Goal: Transaction & Acquisition: Purchase product/service

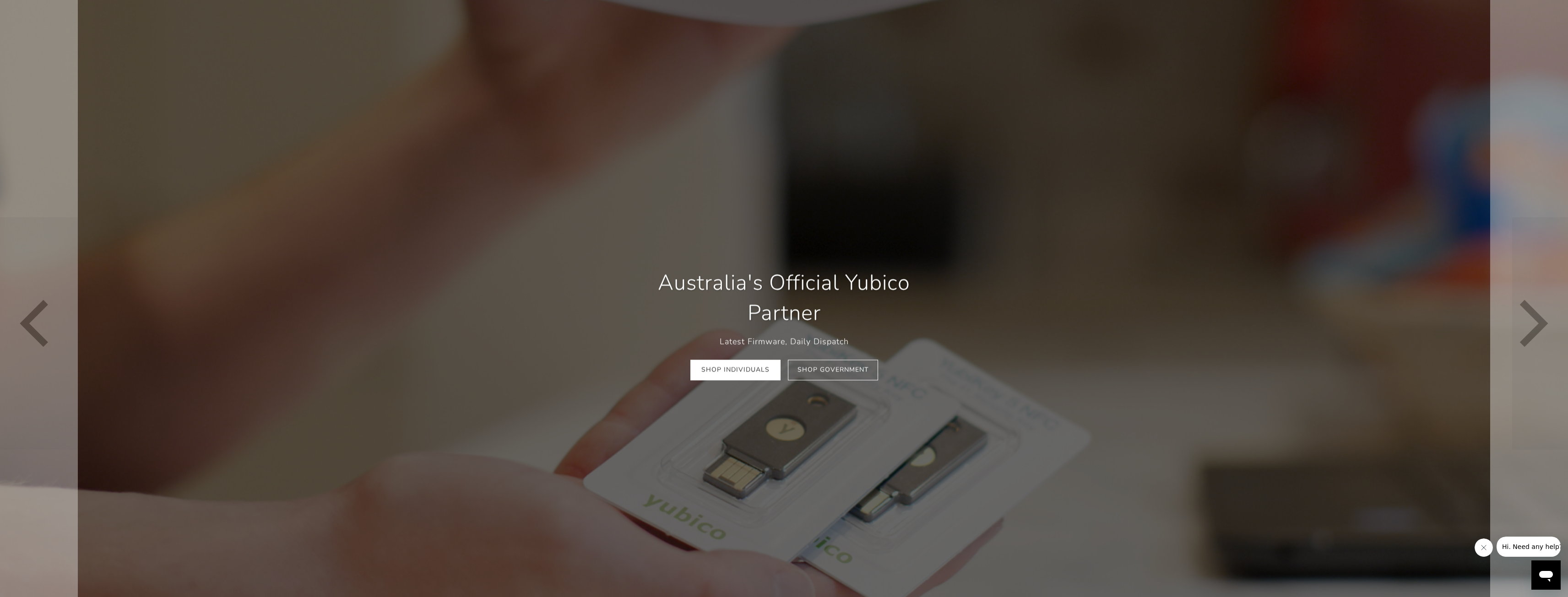
scroll to position [137, 0]
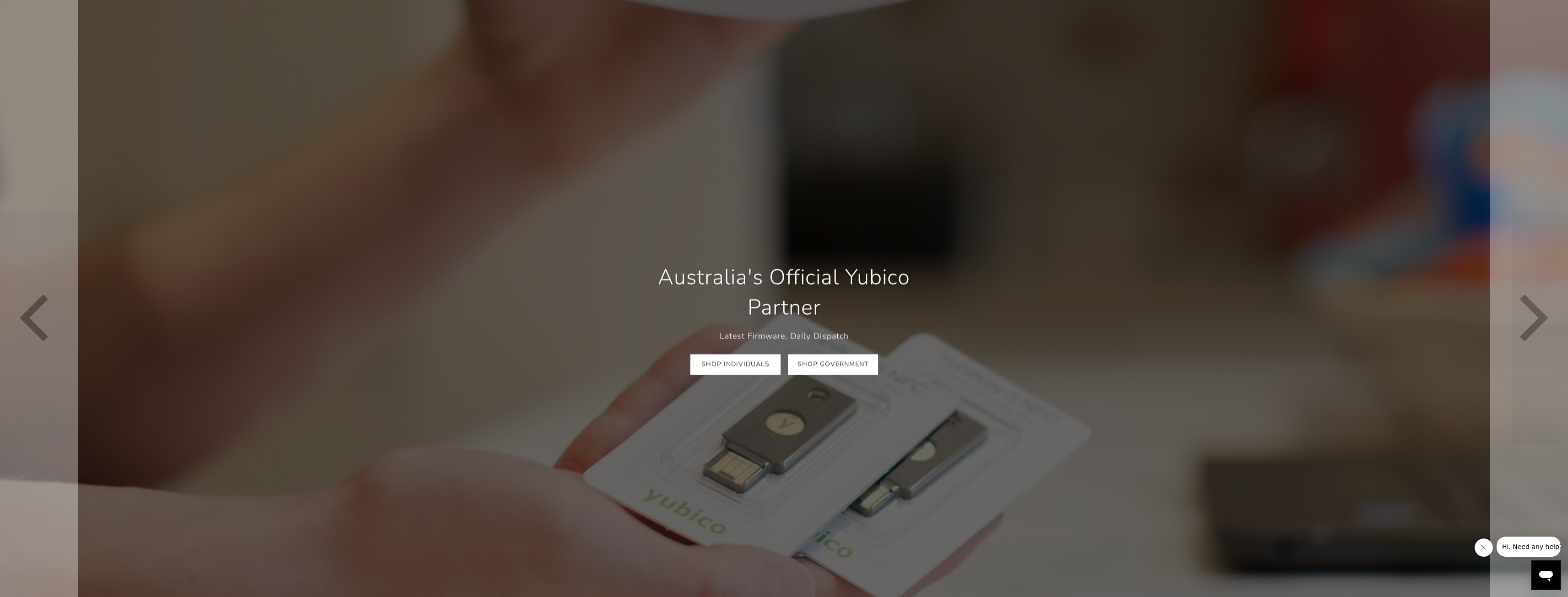
click at [811, 363] on link "Shop Government" at bounding box center [833, 364] width 90 height 20
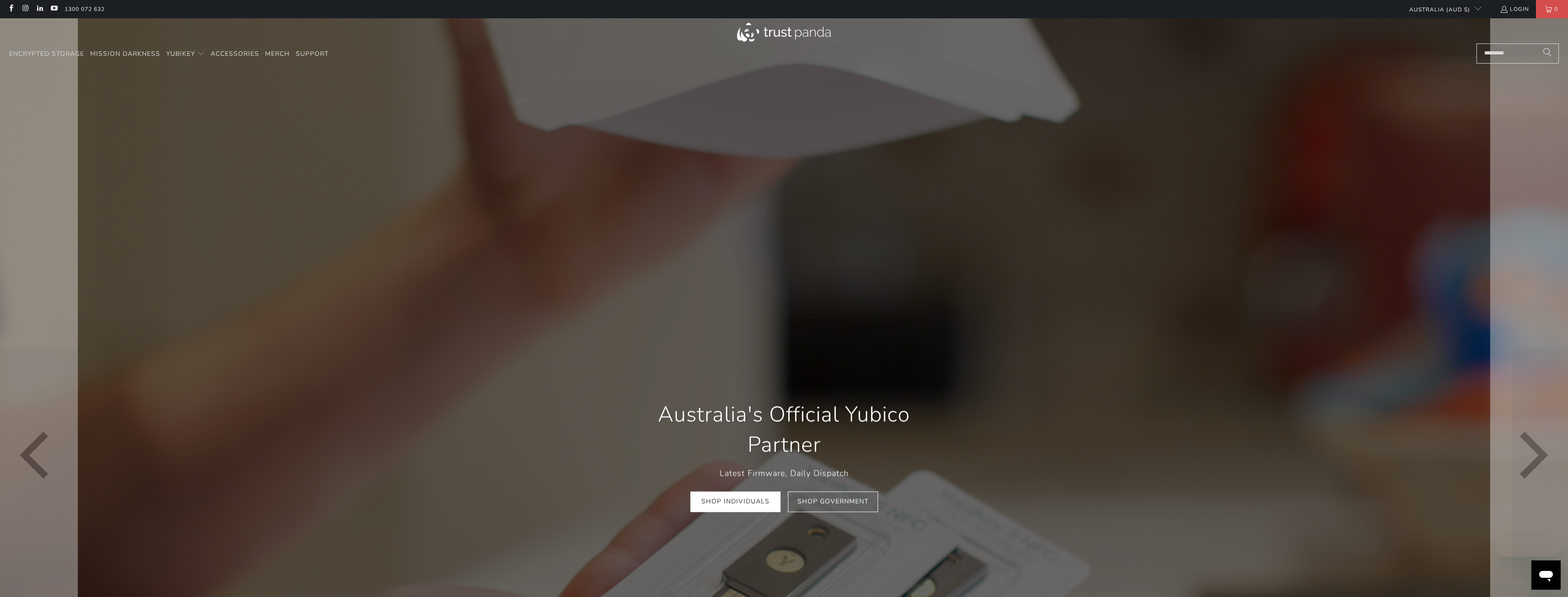
scroll to position [137, 0]
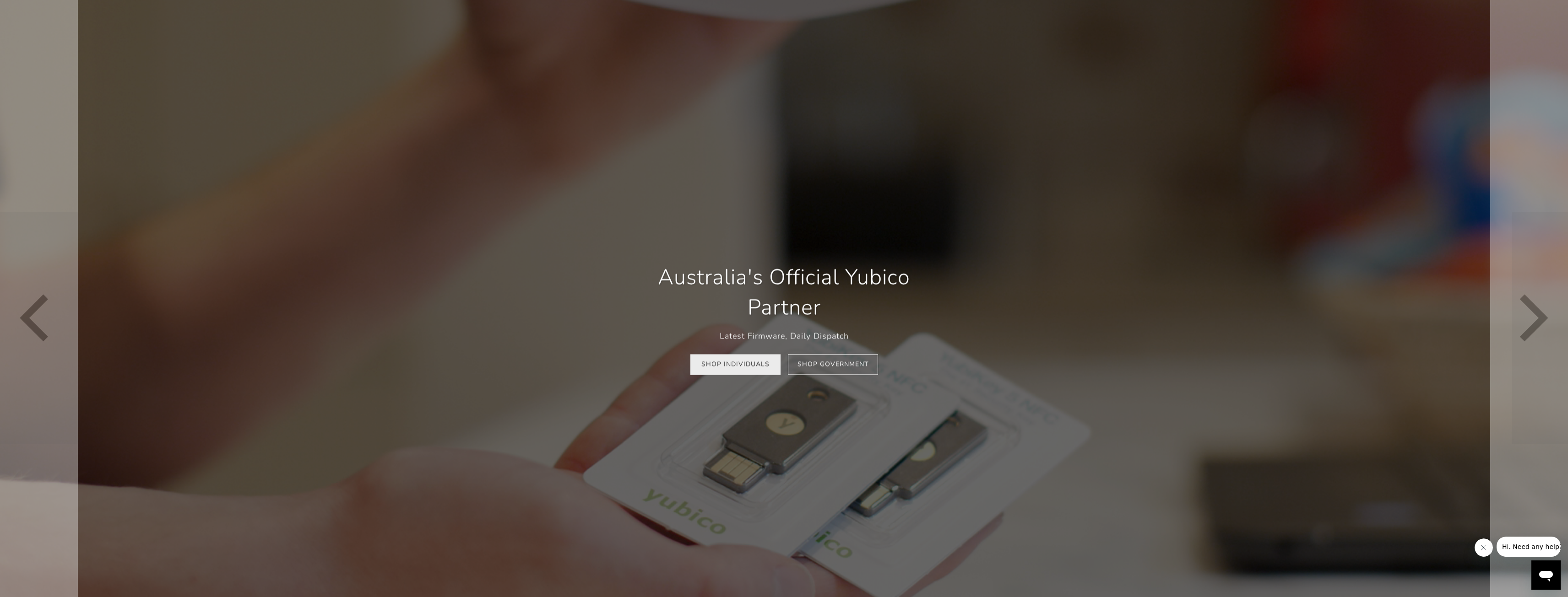
click at [734, 367] on link "Shop Individuals" at bounding box center [735, 364] width 90 height 20
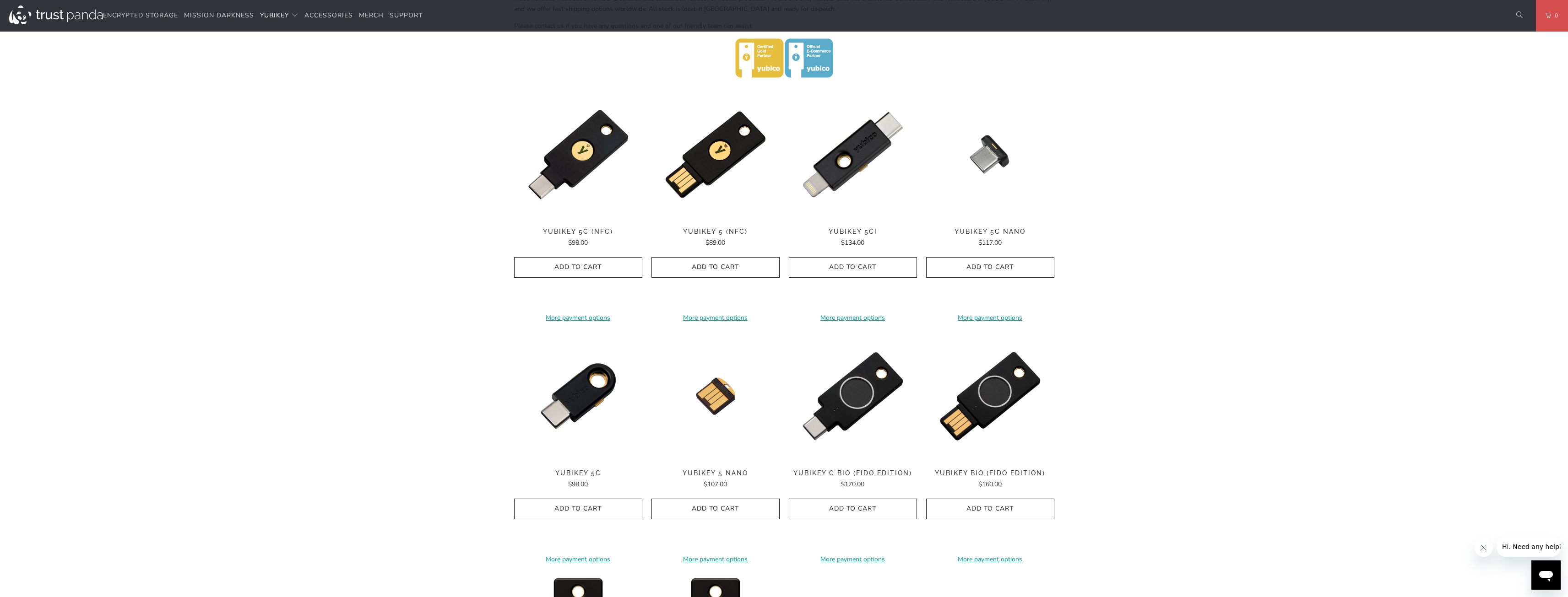
scroll to position [410, 0]
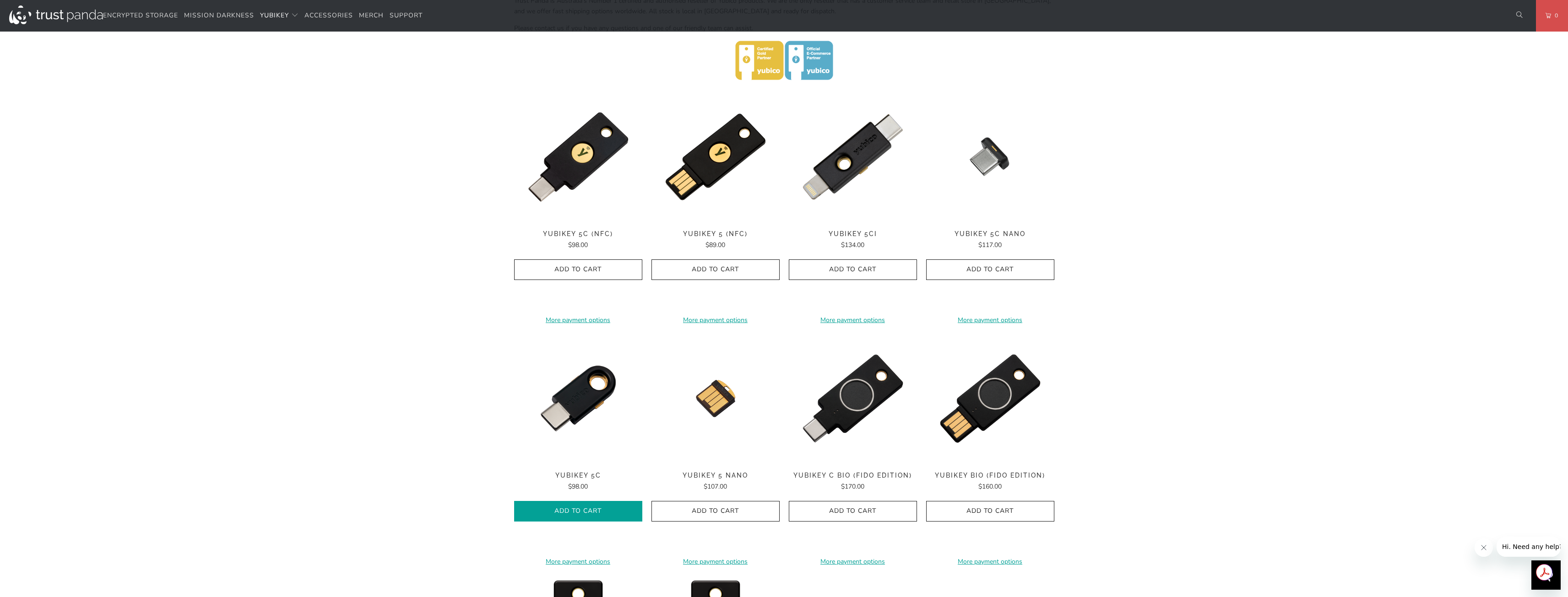
click at [594, 510] on span "Add to Cart" at bounding box center [578, 511] width 109 height 8
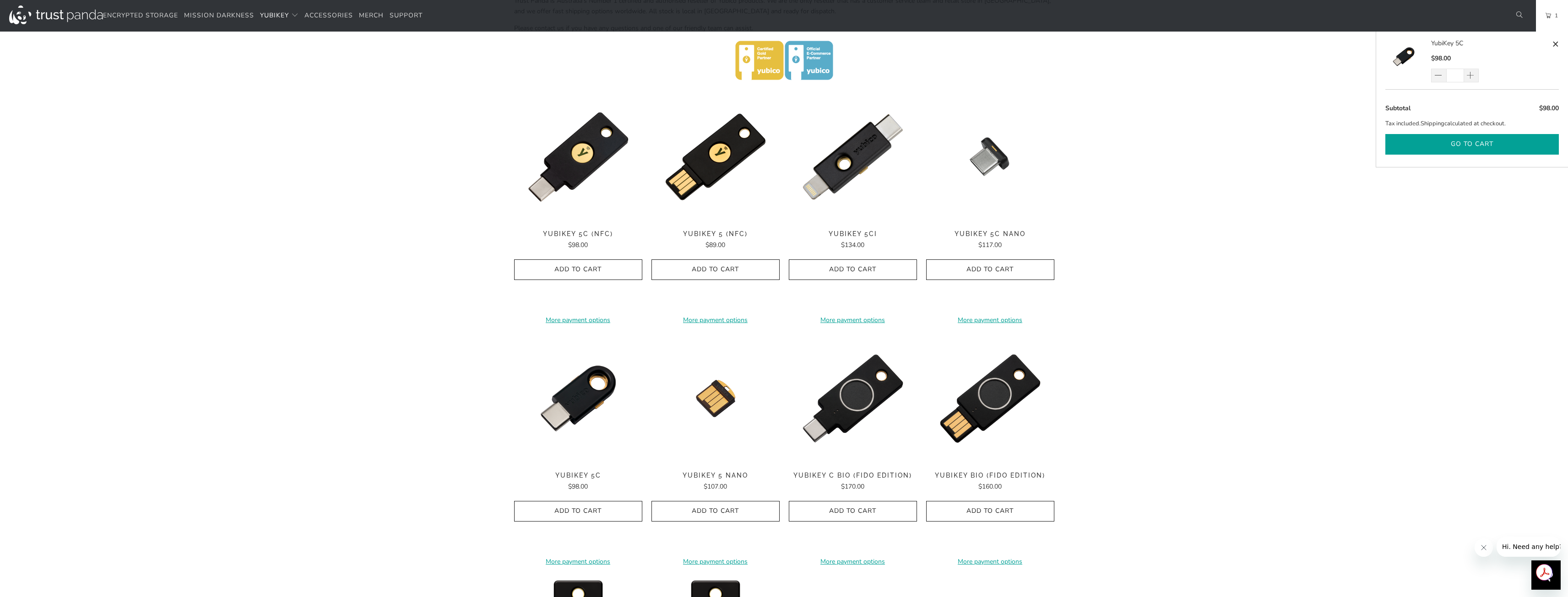
click at [1450, 143] on button "Go to cart" at bounding box center [1471, 144] width 173 height 20
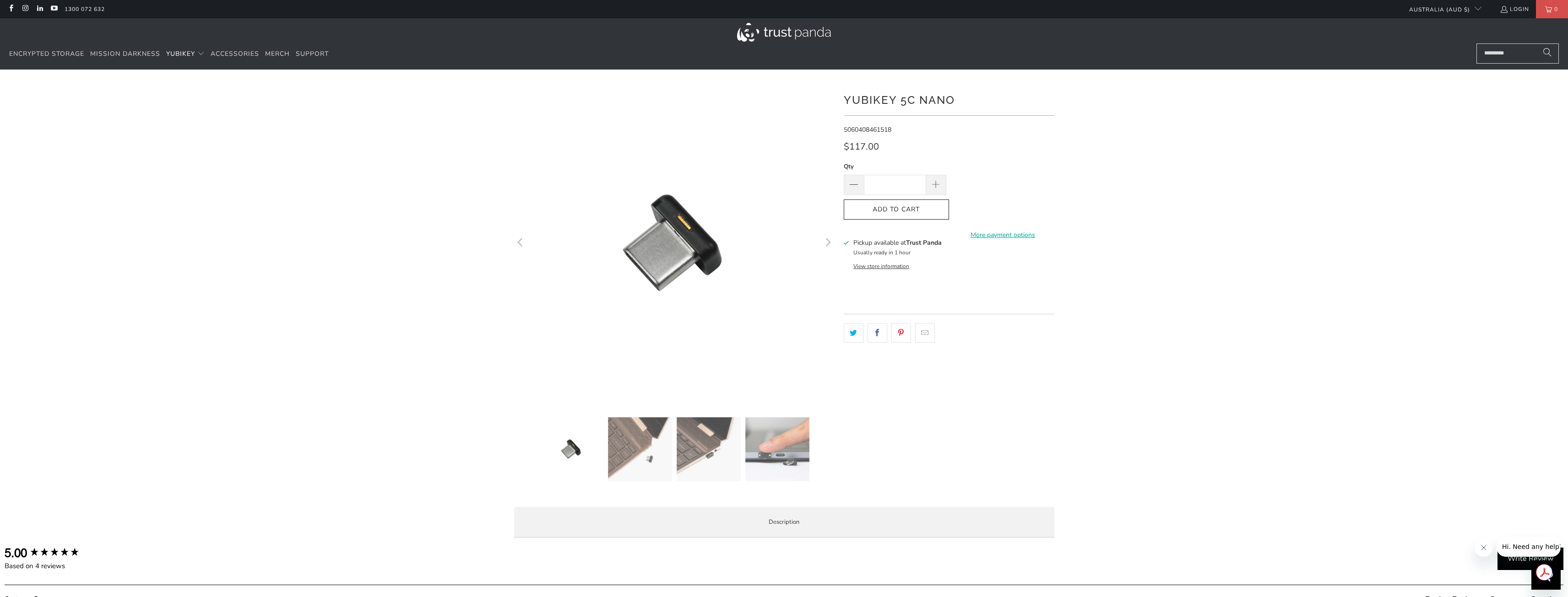
click at [826, 244] on icon "Next" at bounding box center [827, 243] width 8 height 192
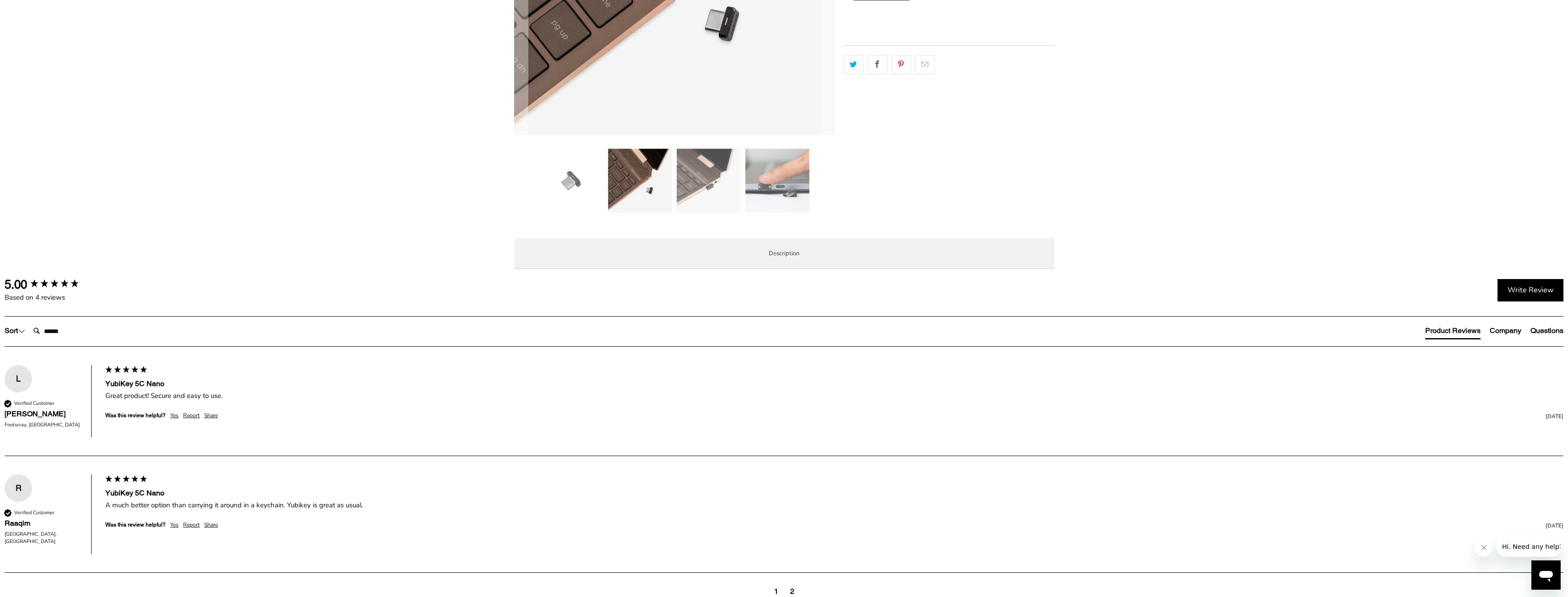
scroll to position [275, 0]
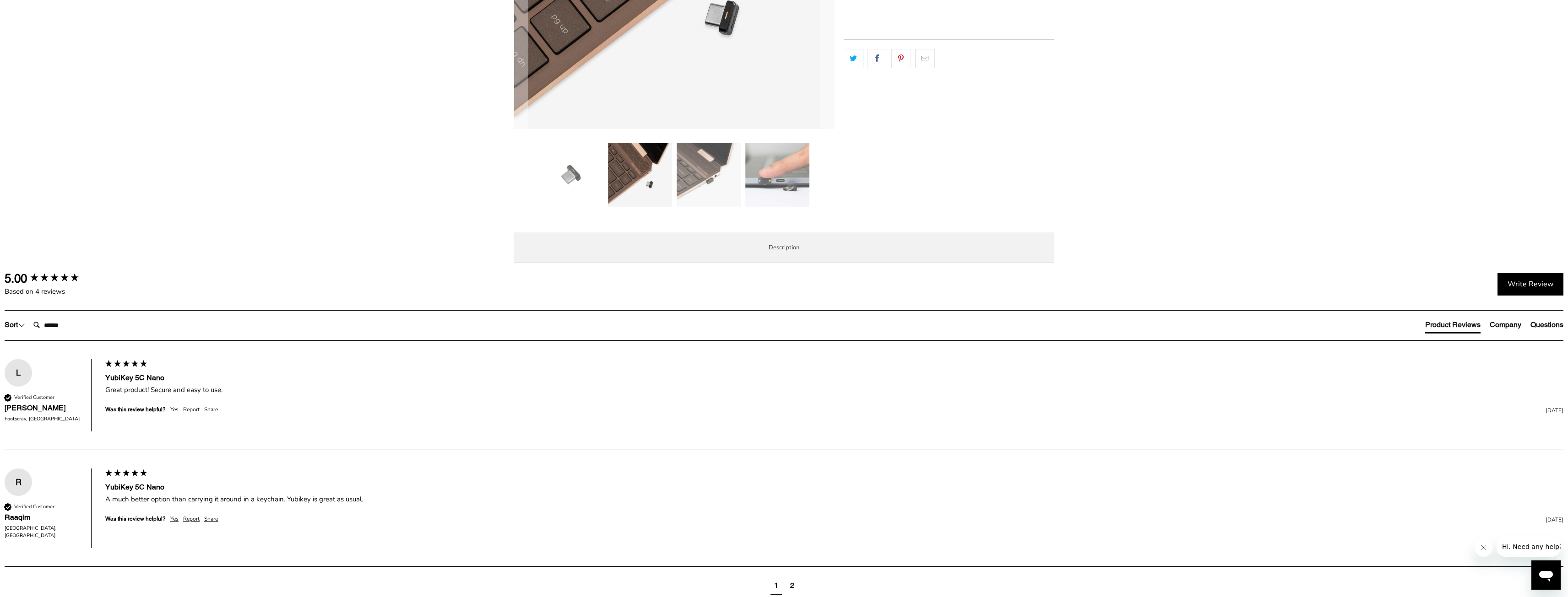
click at [0, 0] on span "Specifications" at bounding box center [0, 0] width 0 height 0
click at [0, 0] on span "Enterprise and Government" at bounding box center [0, 0] width 0 height 0
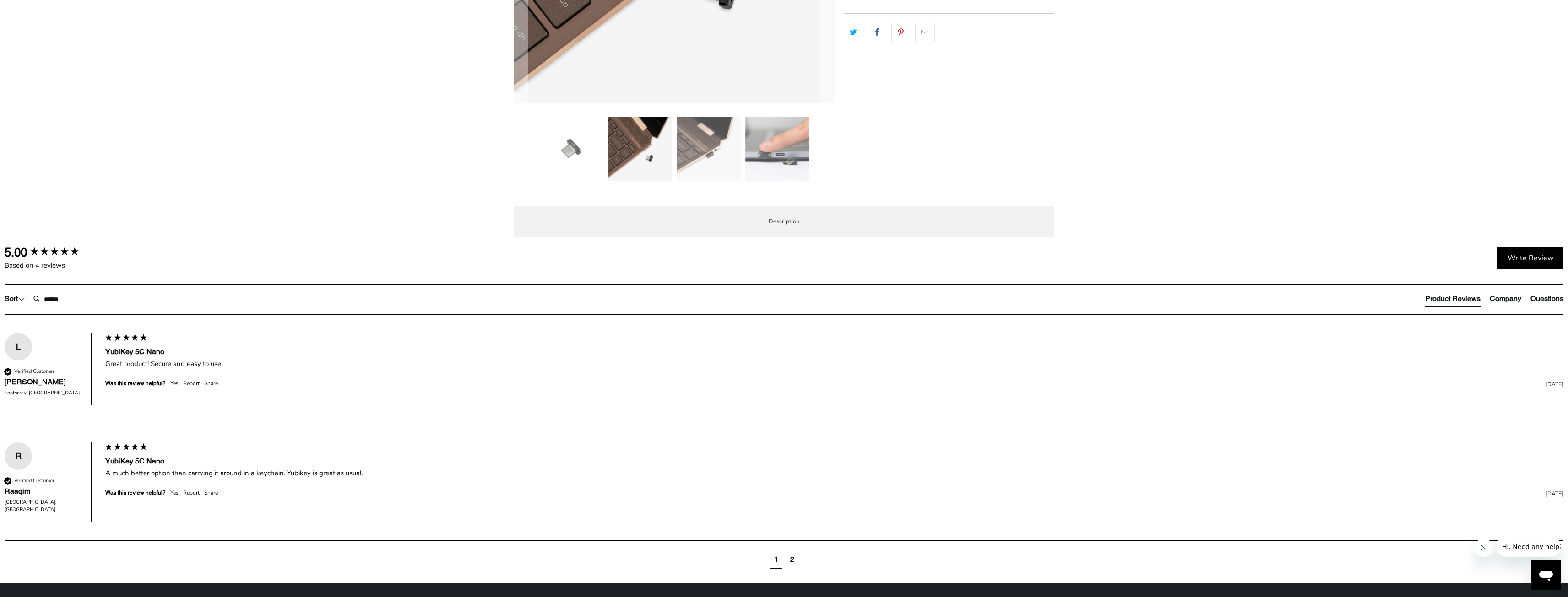
scroll to position [412, 0]
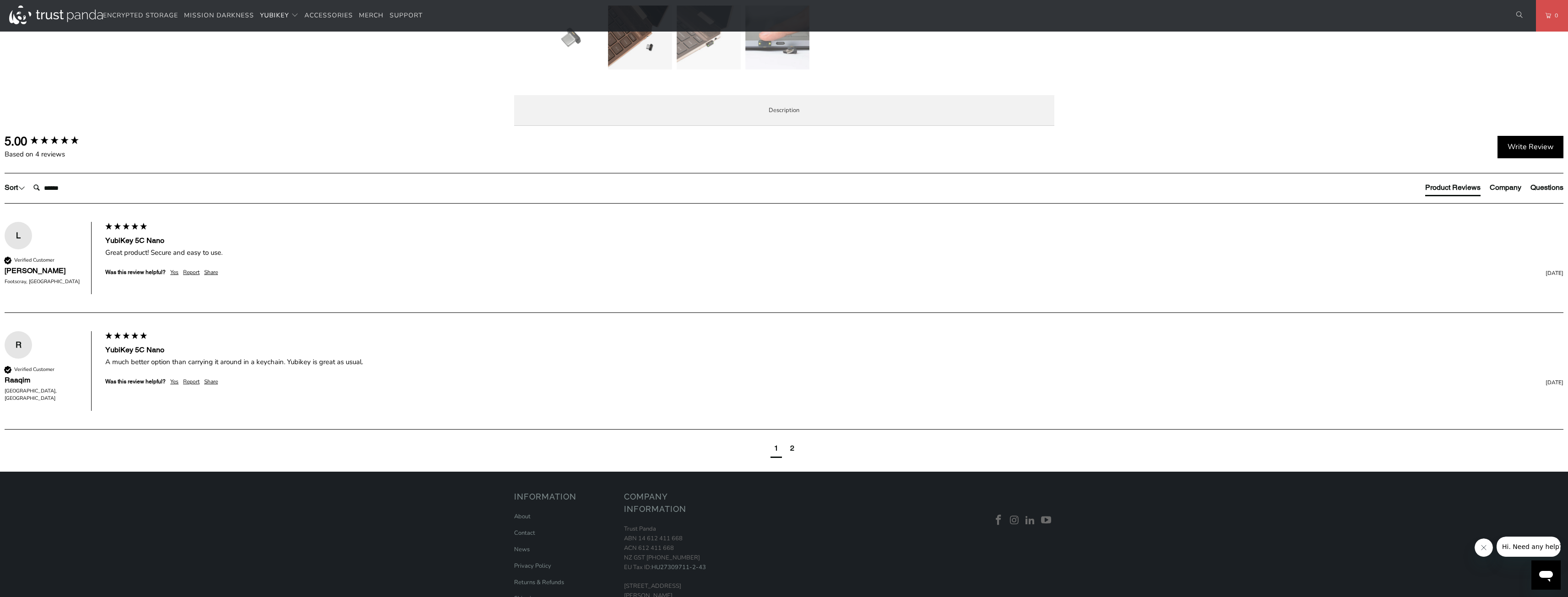
click at [0, 0] on span "Specifications" at bounding box center [0, 0] width 0 height 0
click at [0, 0] on span "Overview" at bounding box center [0, 0] width 0 height 0
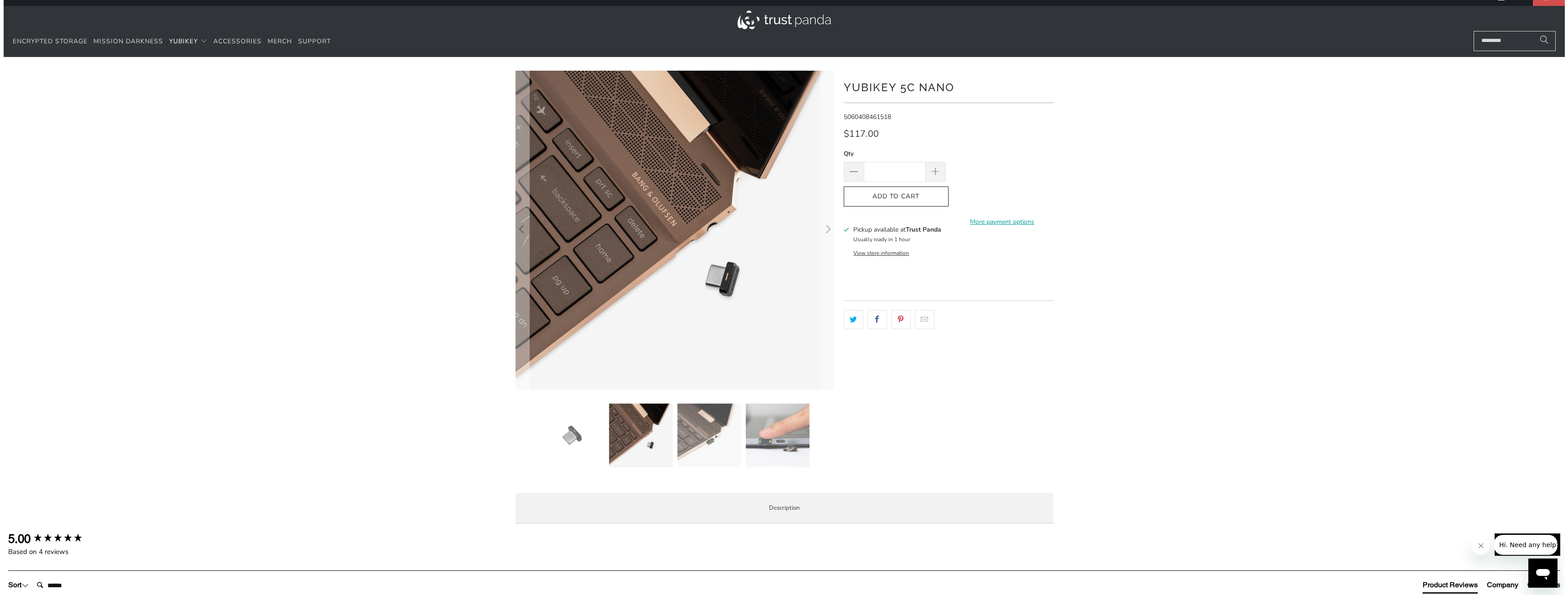
scroll to position [0, 0]
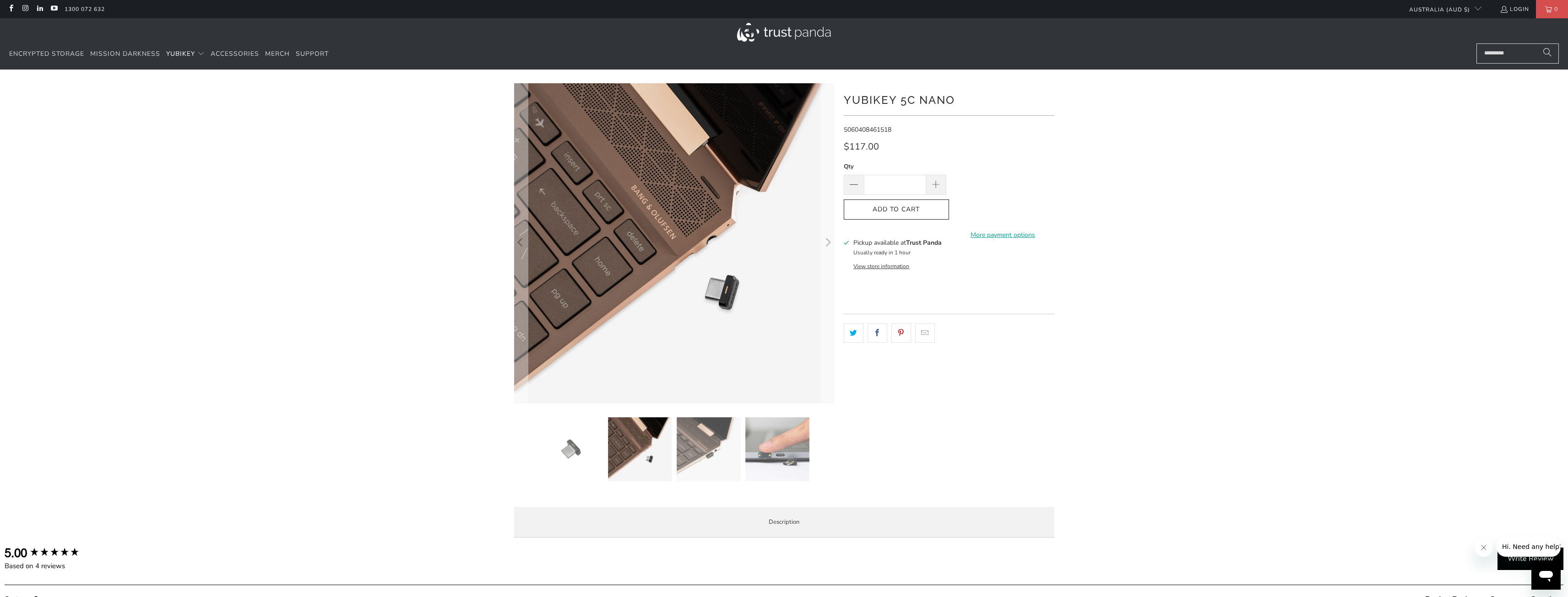
click at [879, 265] on button "View store information" at bounding box center [881, 266] width 56 height 7
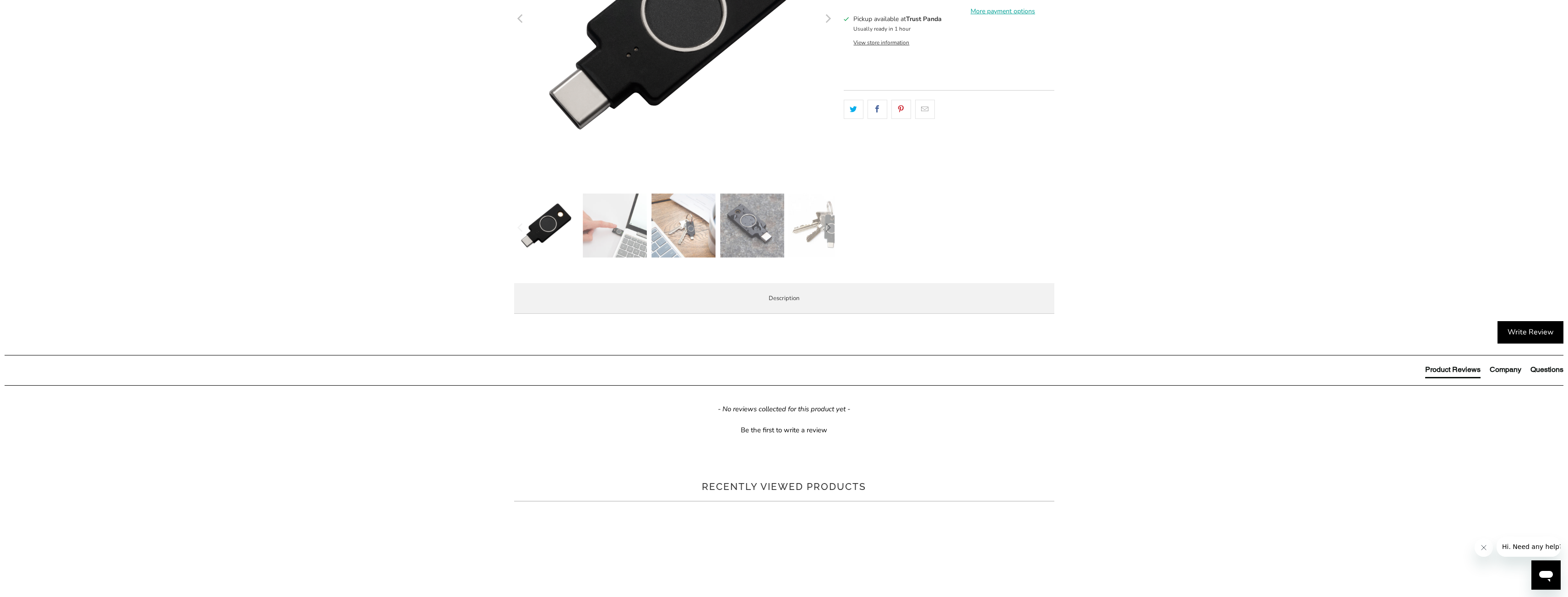
scroll to position [229, 0]
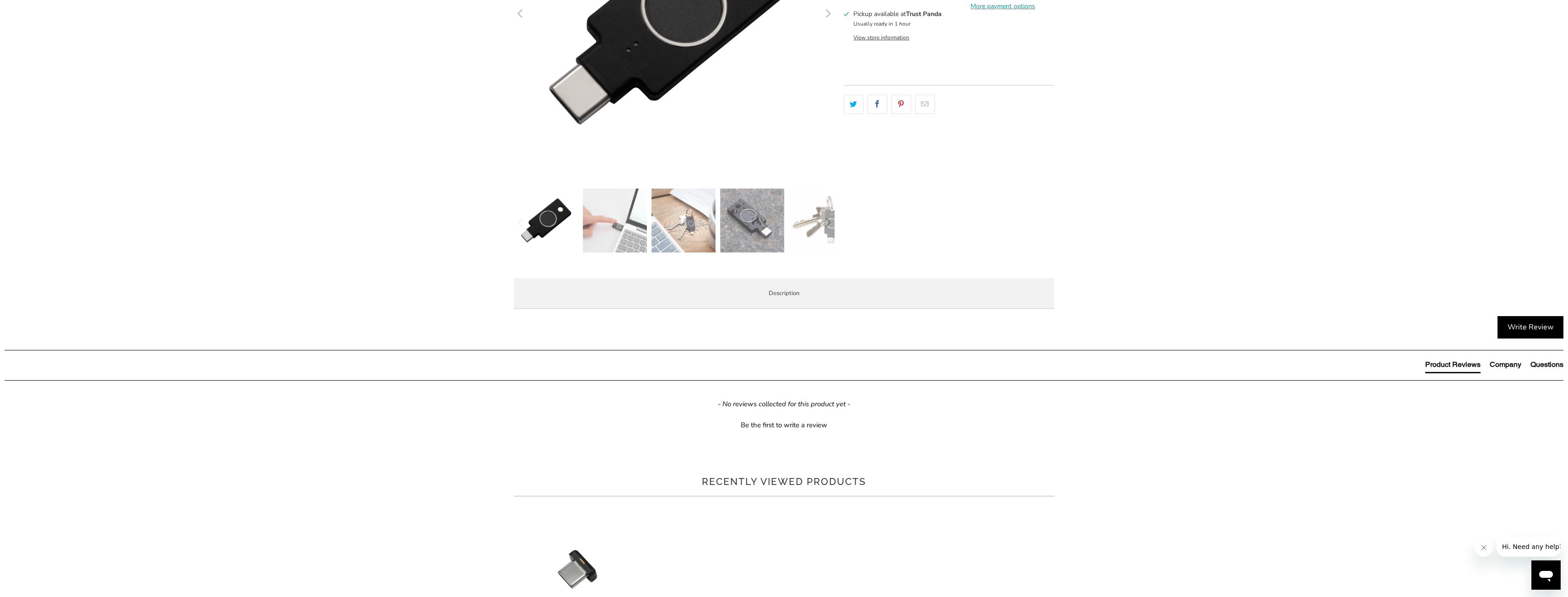
click at [0, 0] on span "Specifications" at bounding box center [0, 0] width 0 height 0
click at [0, 0] on span "Enterprise and Government" at bounding box center [0, 0] width 0 height 0
click at [0, 0] on li "Local Service & Support" at bounding box center [0, 0] width 0 height 0
click at [0, 0] on span "Overview" at bounding box center [0, 0] width 0 height 0
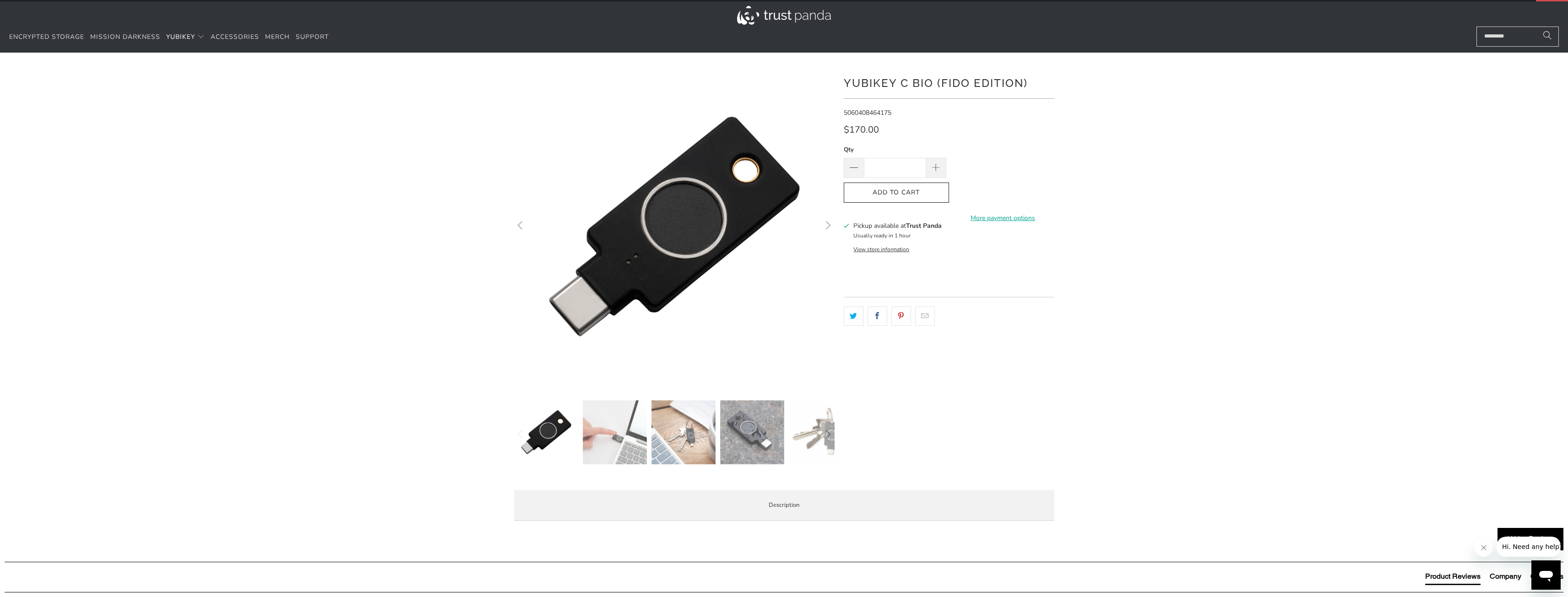
scroll to position [0, 0]
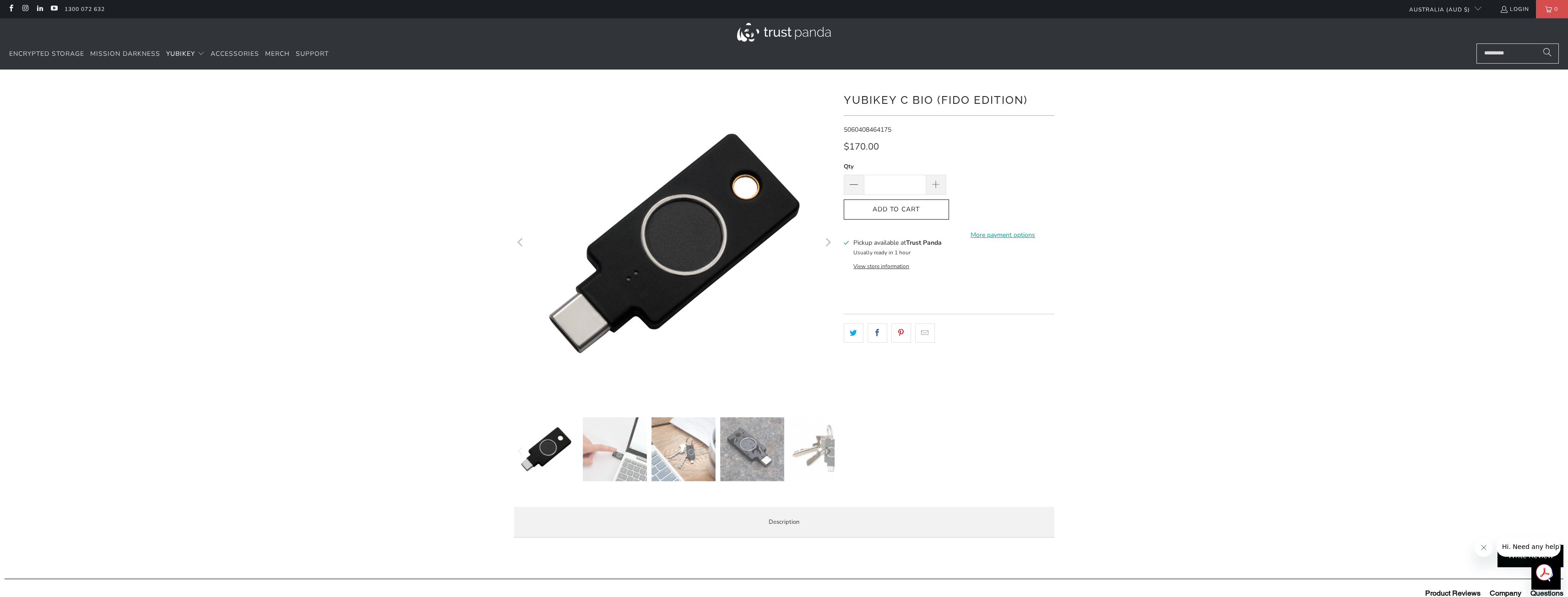
click at [749, 441] on img at bounding box center [752, 449] width 64 height 64
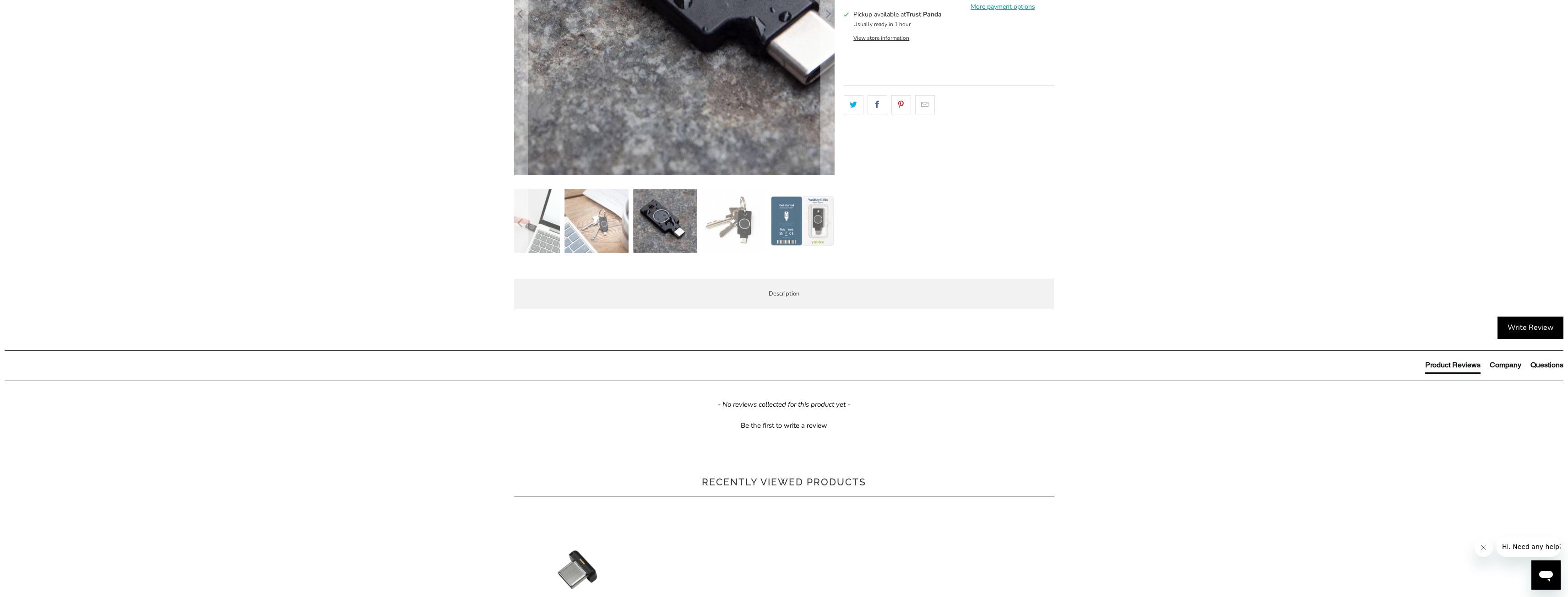
scroll to position [229, 0]
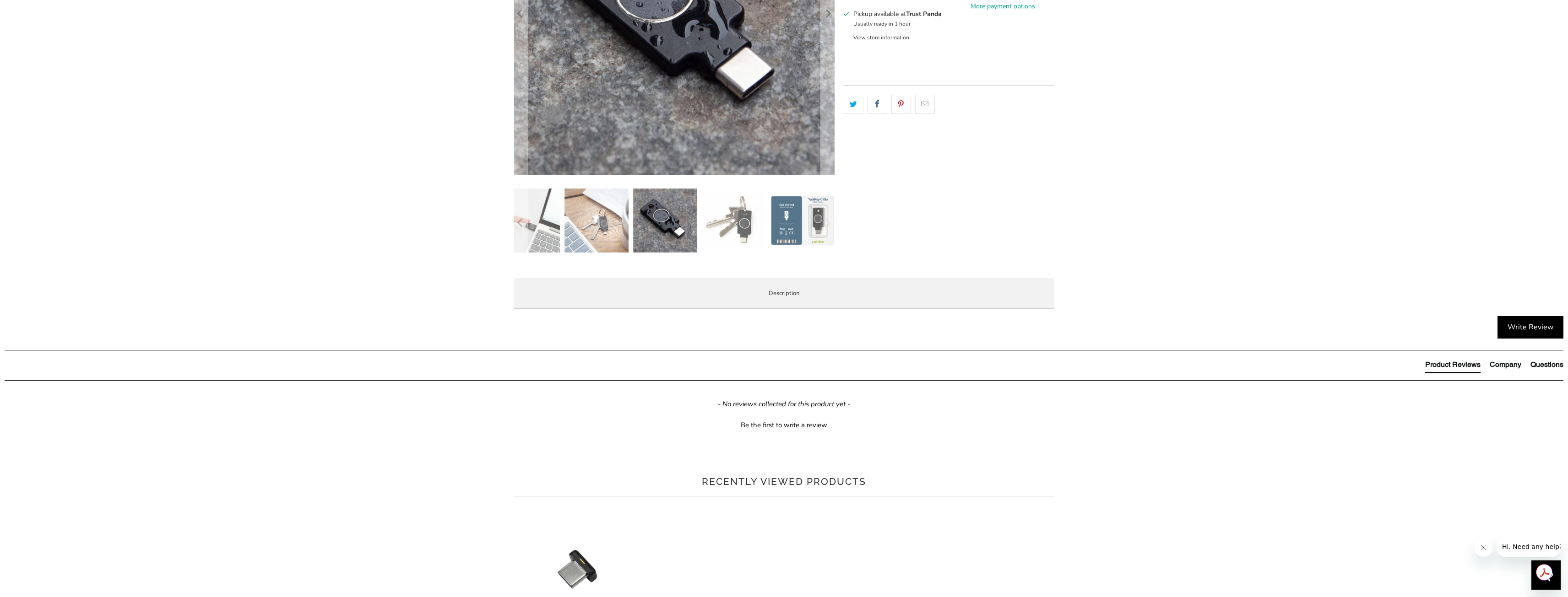
click at [0, 0] on div "YubiKey Bio C supports biometric authentication using fingerprint recognition f…" at bounding box center [0, 0] width 0 height 0
click at [0, 0] on span "Specifications" at bounding box center [0, 0] width 0 height 0
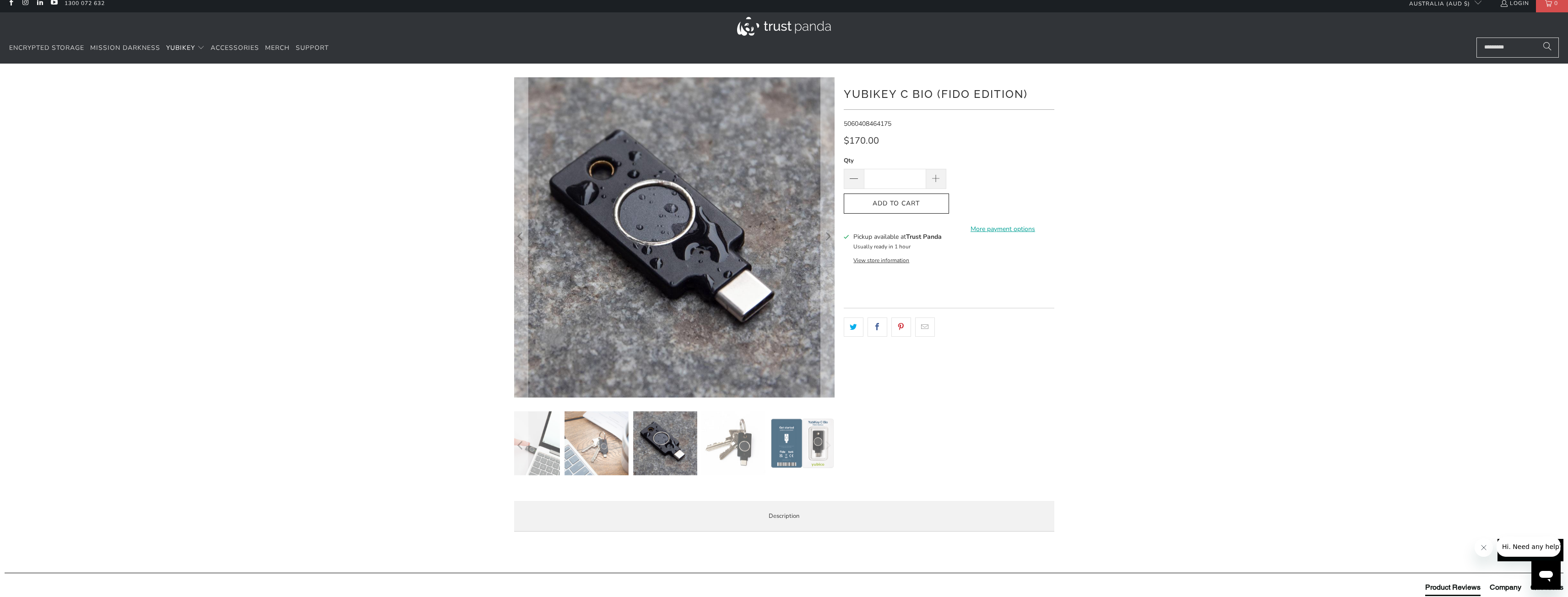
scroll to position [0, 0]
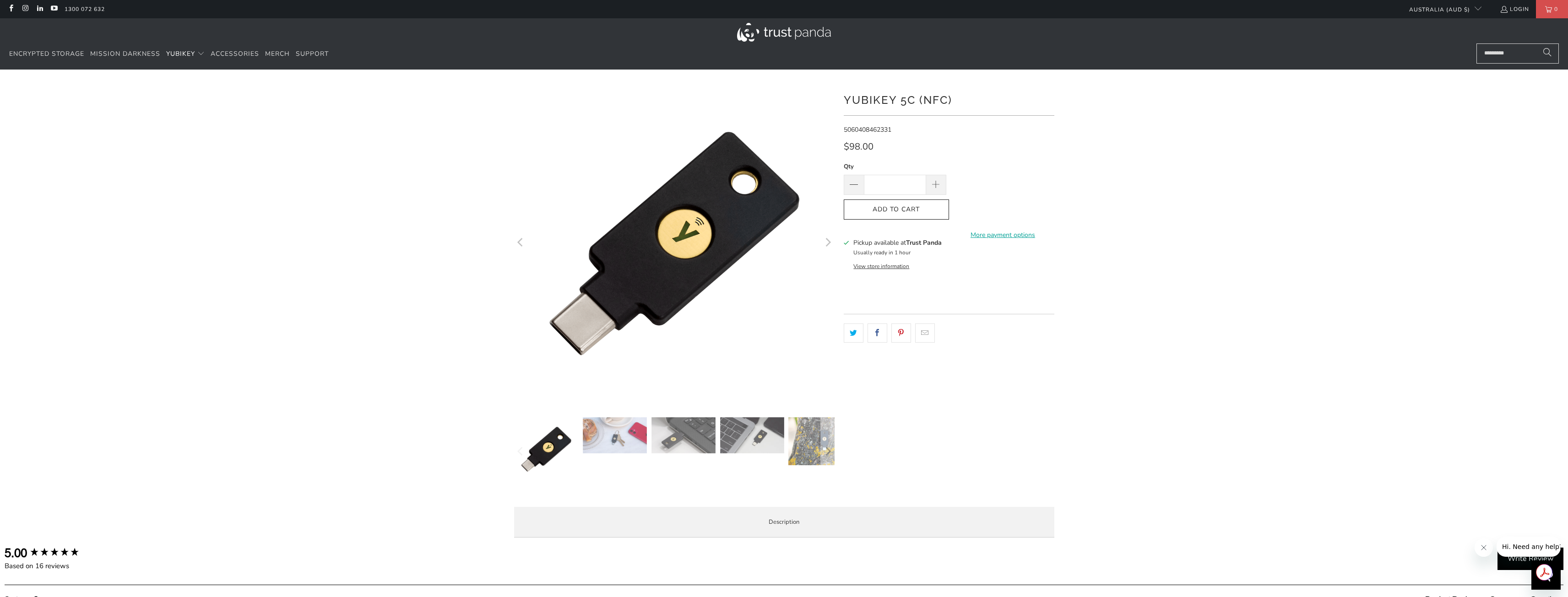
click at [614, 446] on img at bounding box center [614, 435] width 64 height 36
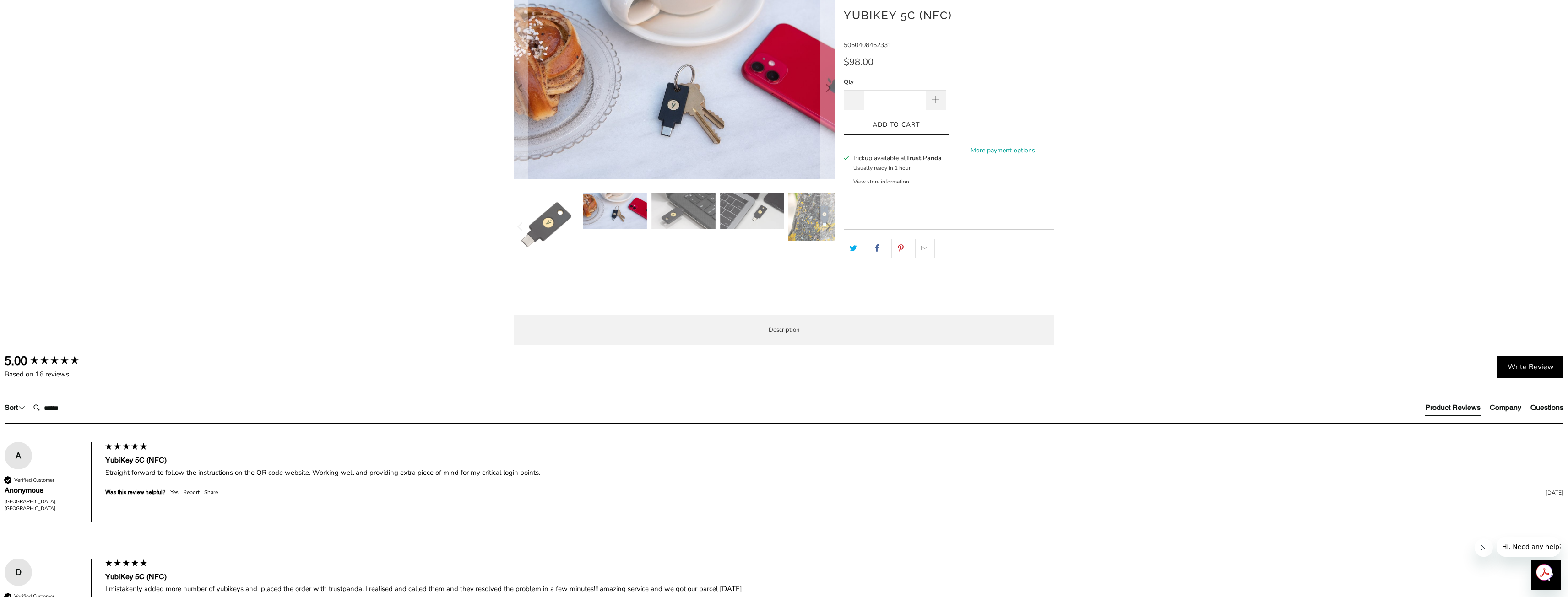
scroll to position [92, 0]
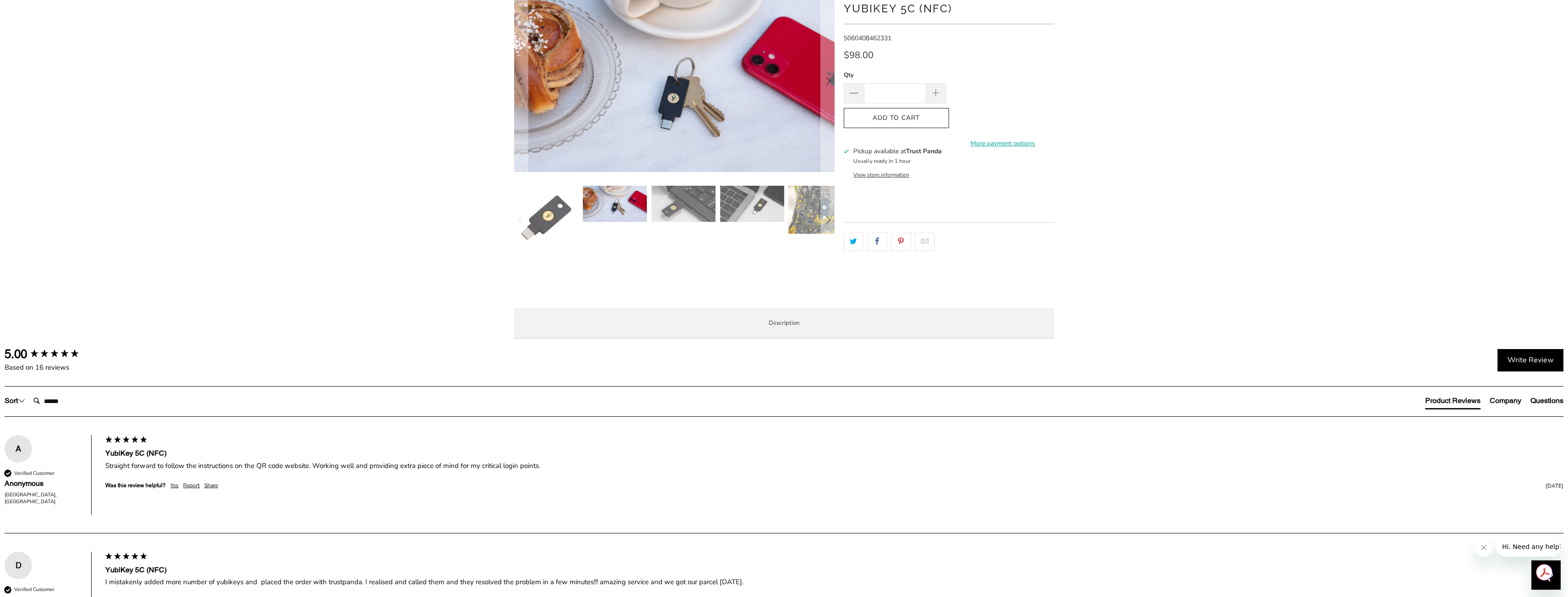
click at [610, 213] on img at bounding box center [614, 203] width 64 height 36
click at [688, 201] on img at bounding box center [683, 203] width 64 height 36
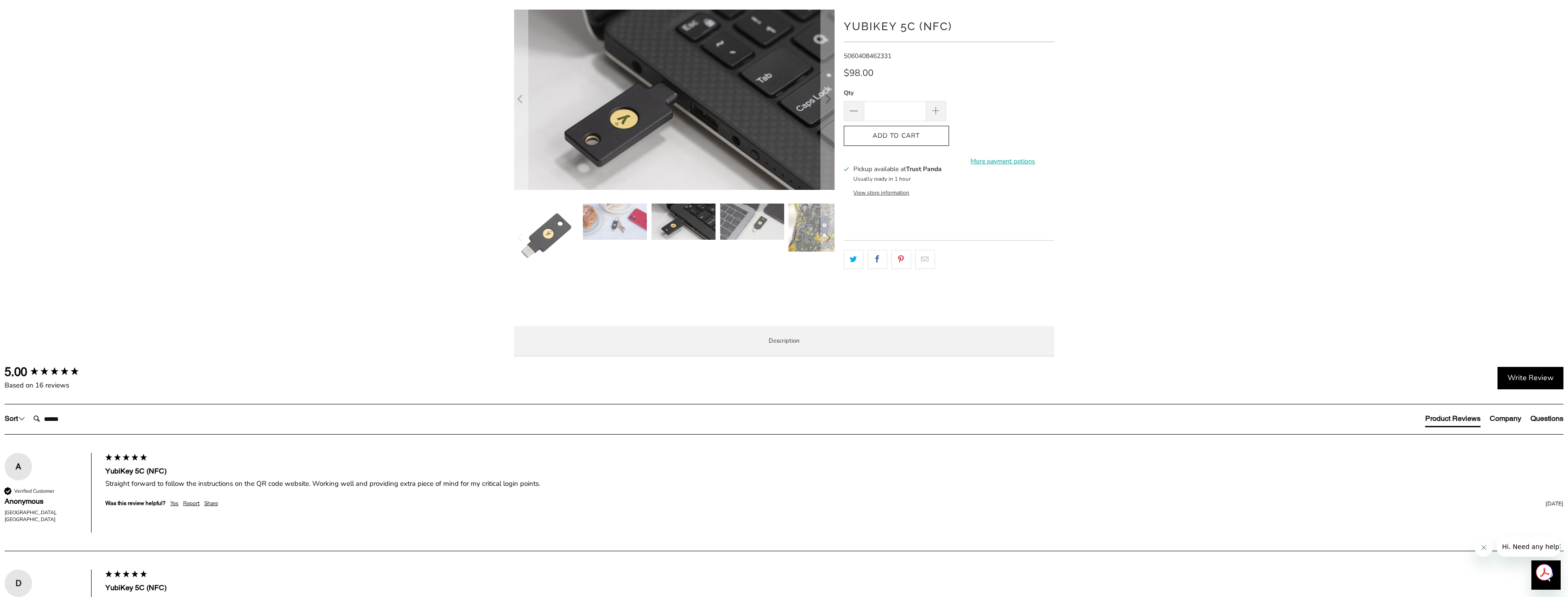
scroll to position [0, 0]
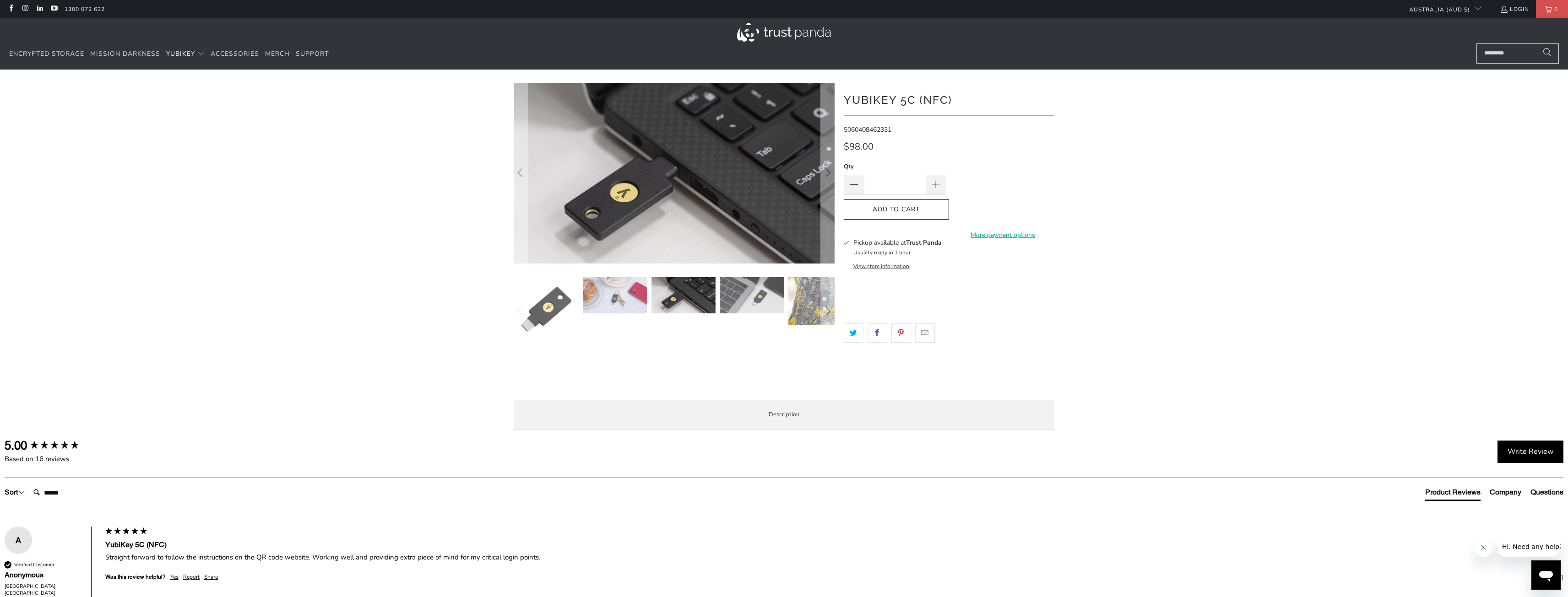
click at [735, 292] on img at bounding box center [752, 295] width 64 height 36
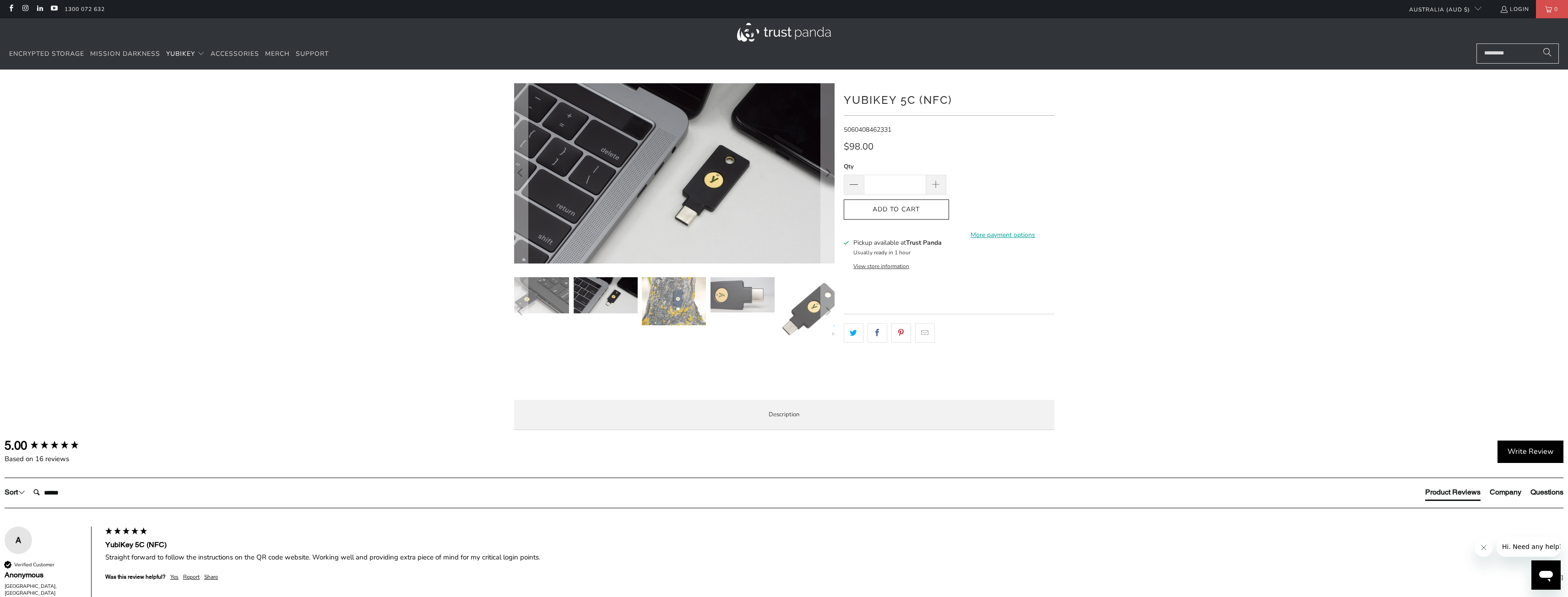
click at [742, 296] on img at bounding box center [742, 295] width 64 height 35
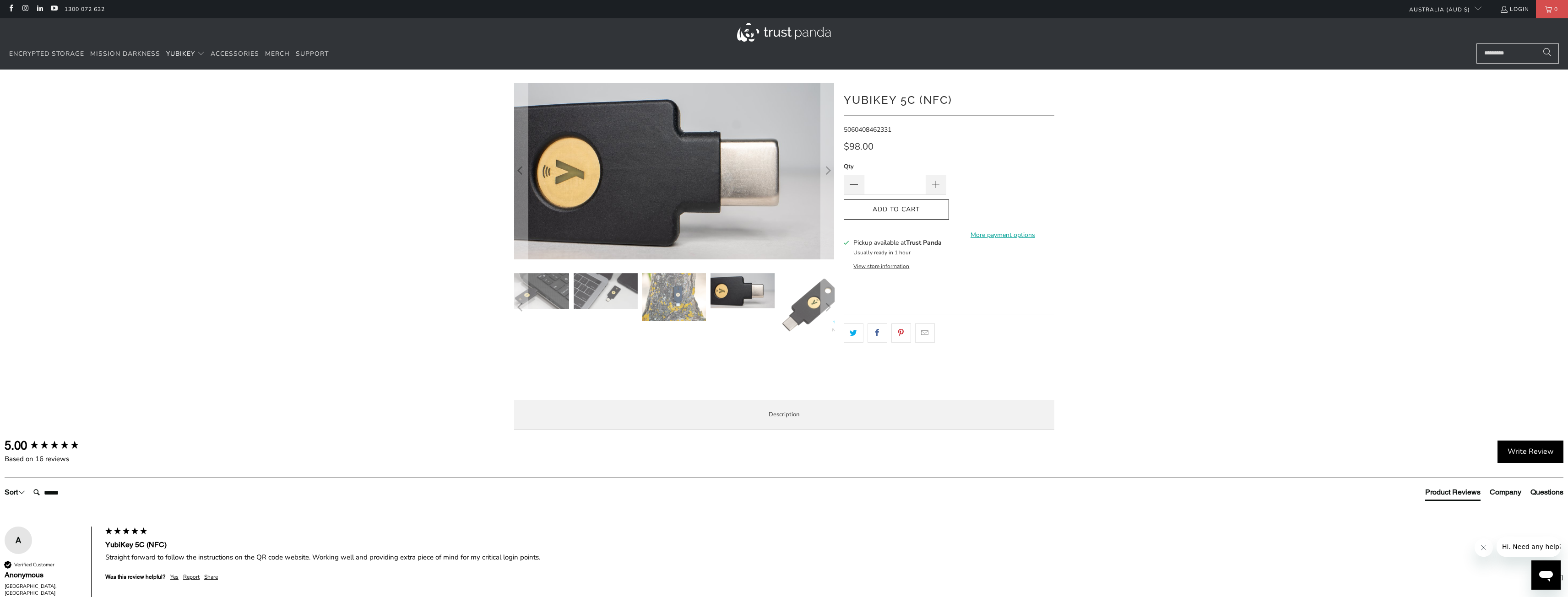
click at [799, 305] on img at bounding box center [811, 305] width 64 height 64
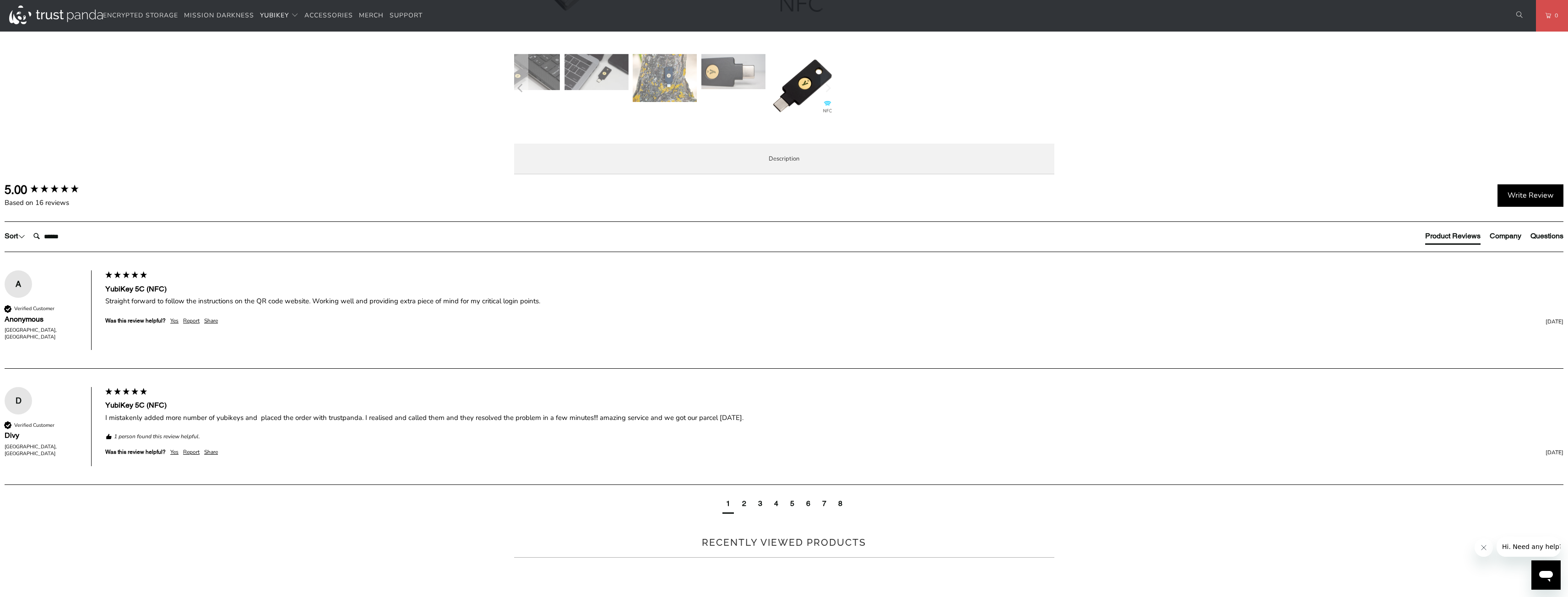
scroll to position [92, 0]
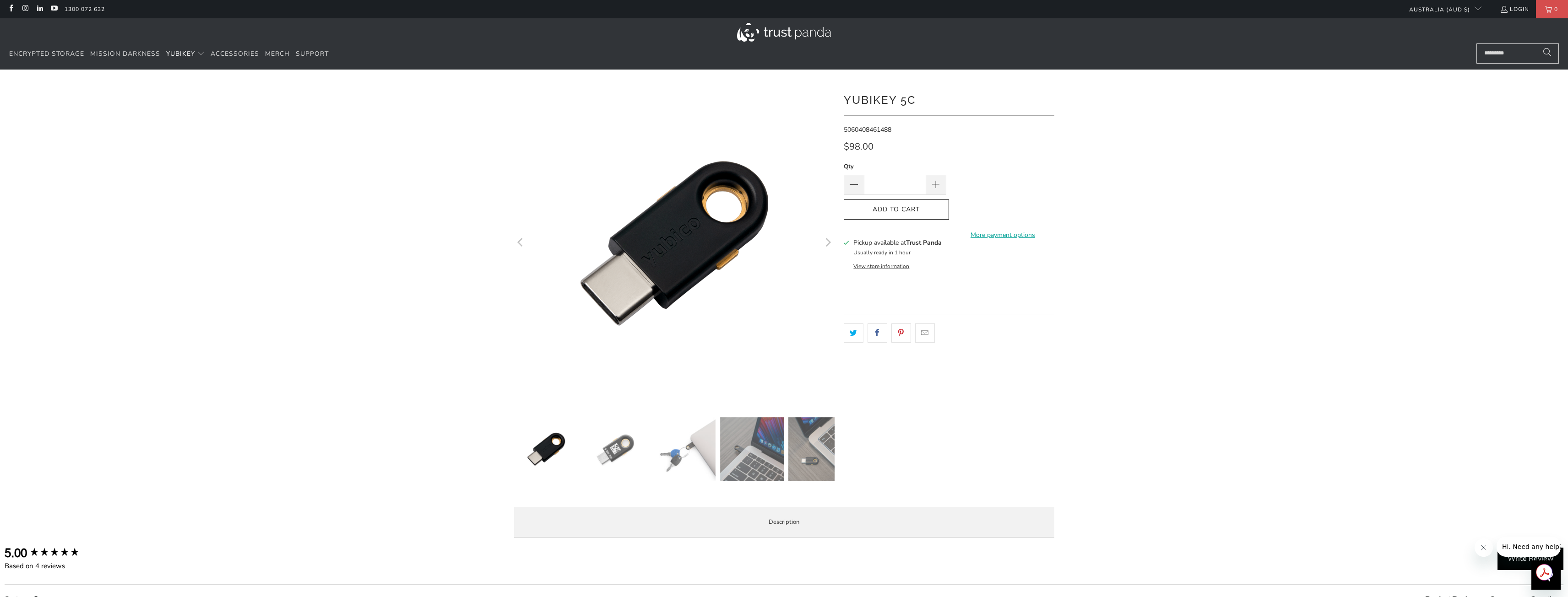
click at [612, 455] on img at bounding box center [614, 449] width 64 height 64
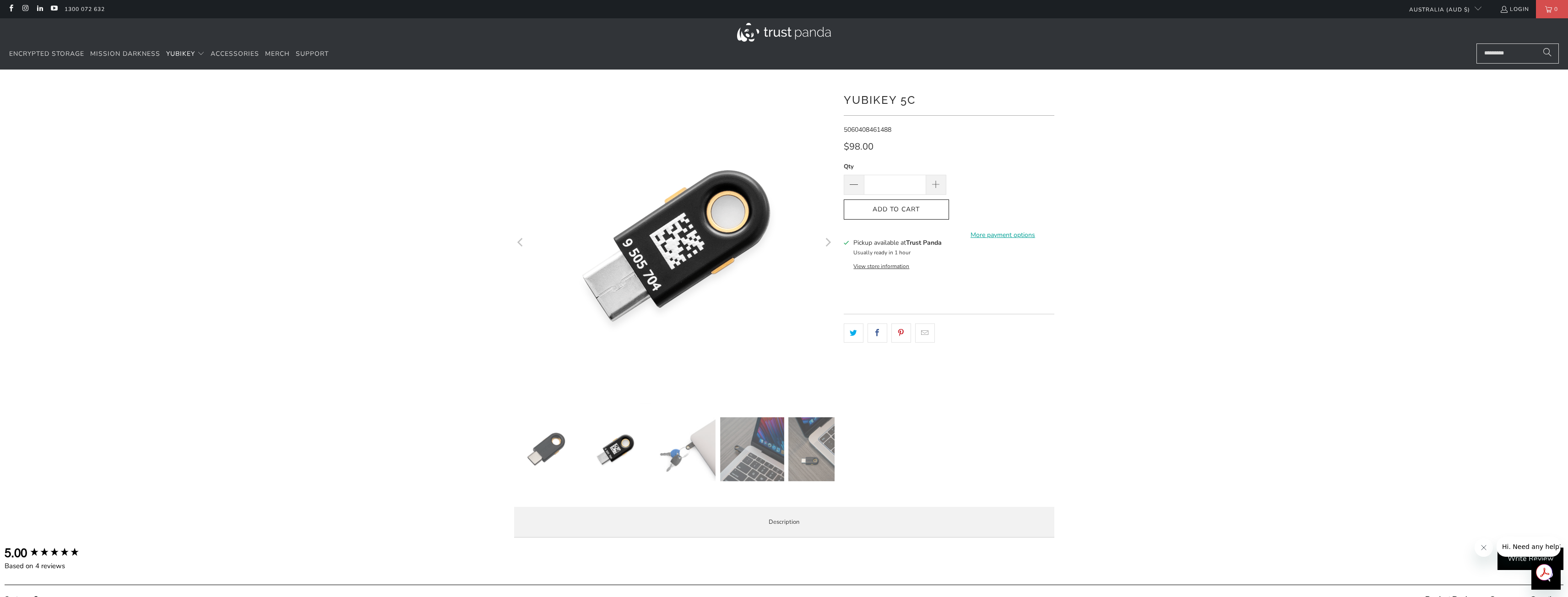
click at [675, 432] on img at bounding box center [683, 449] width 64 height 64
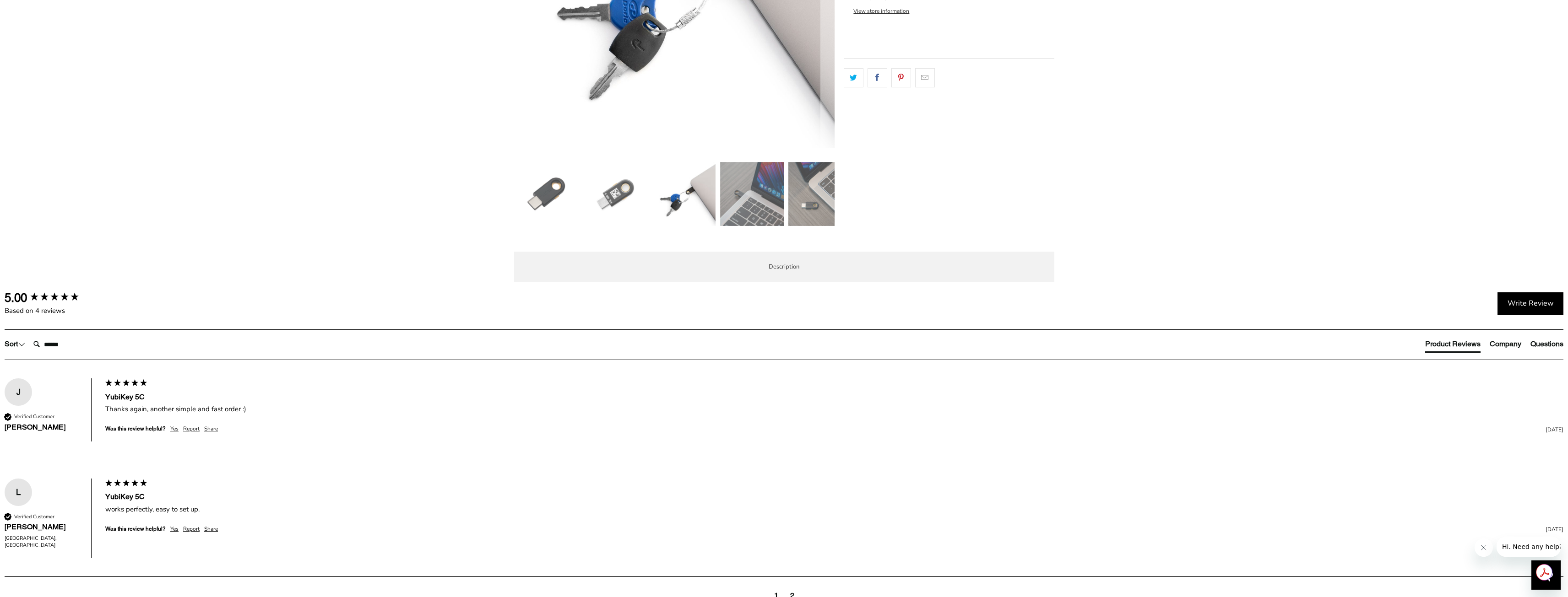
scroll to position [275, 0]
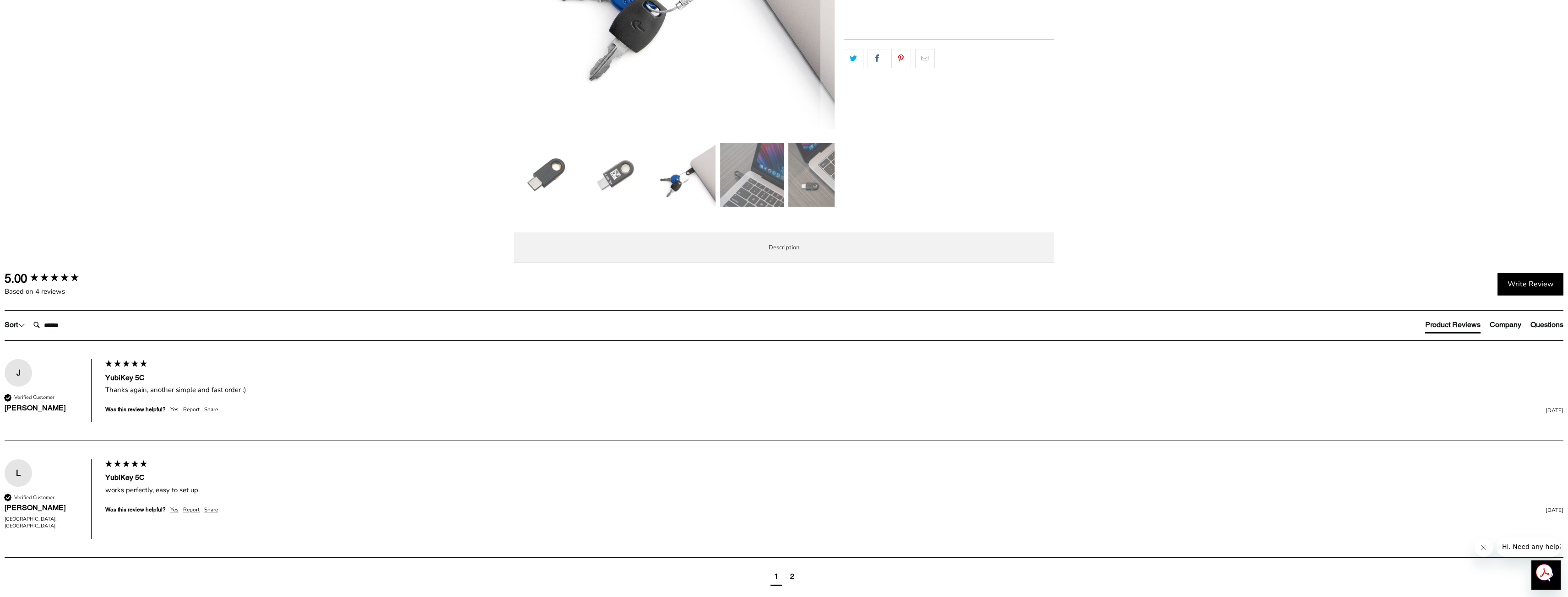
click at [0, 0] on span "Specifications" at bounding box center [0, 0] width 0 height 0
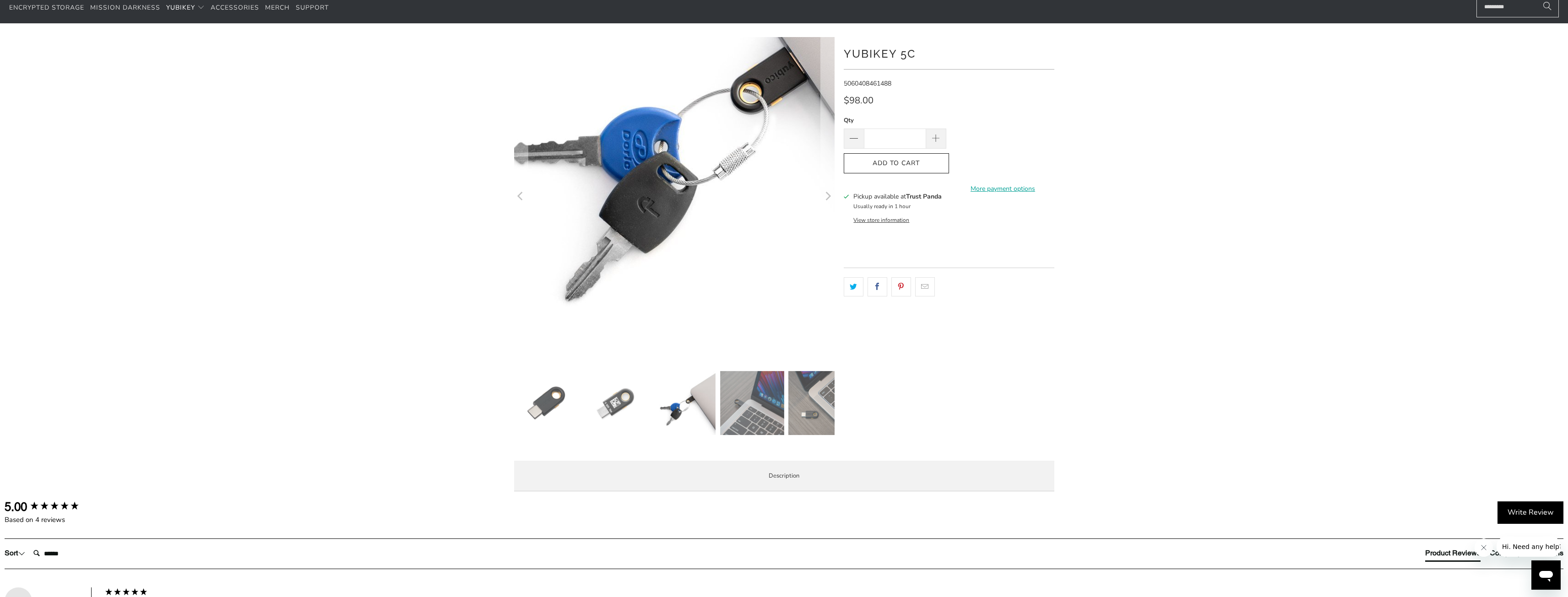
scroll to position [0, 0]
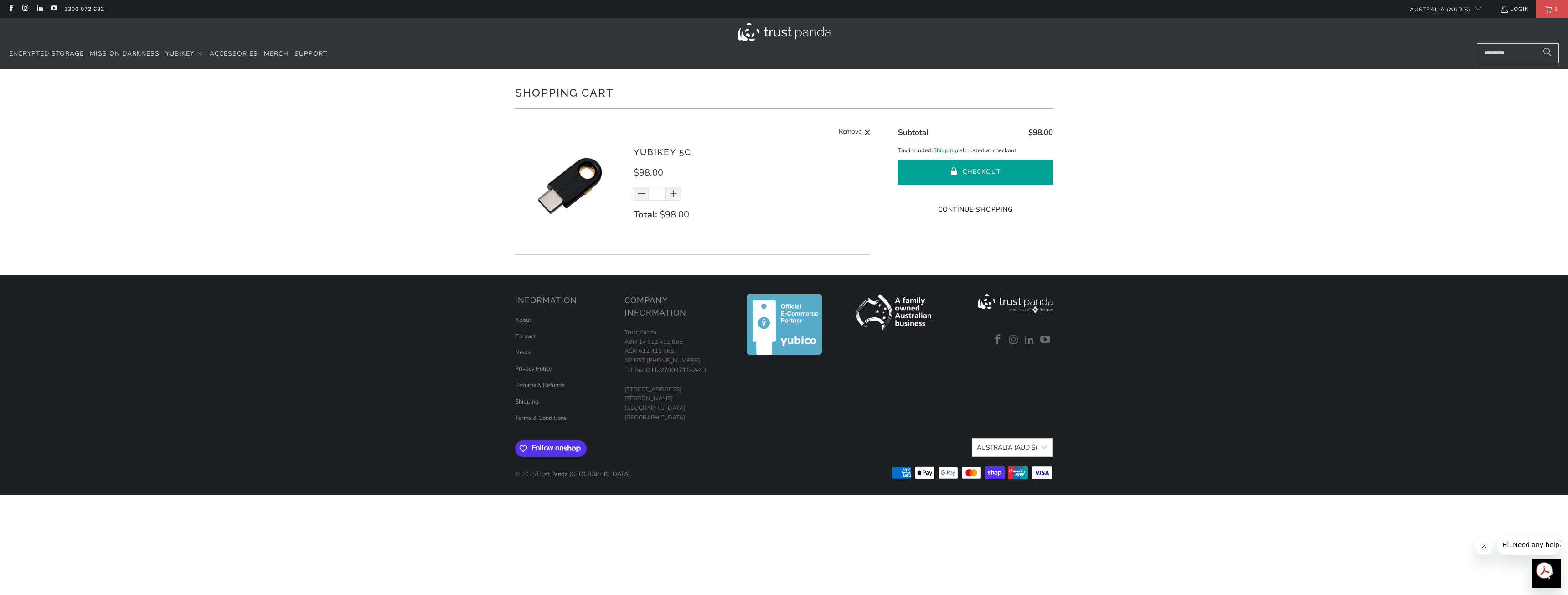
click at [968, 171] on button "Checkout" at bounding box center [975, 172] width 155 height 25
